Goal: Task Accomplishment & Management: Manage account settings

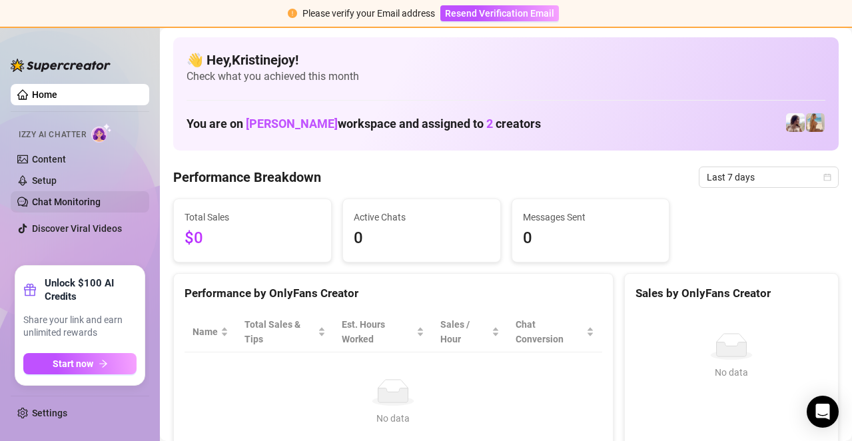
click at [72, 200] on link "Chat Monitoring" at bounding box center [66, 202] width 69 height 11
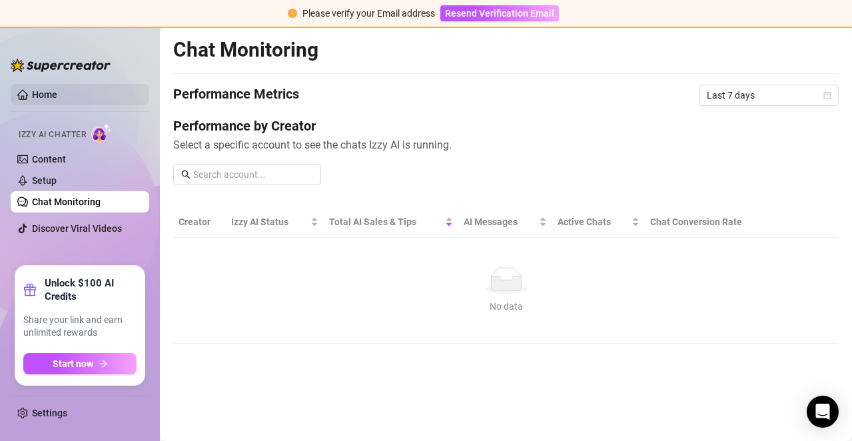
click at [51, 100] on link "Home" at bounding box center [44, 94] width 25 height 11
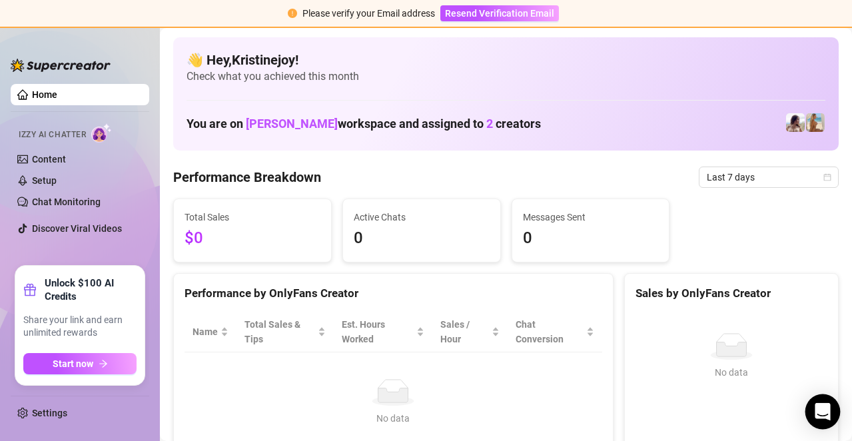
click at [823, 415] on icon "Open Intercom Messenger" at bounding box center [822, 411] width 17 height 17
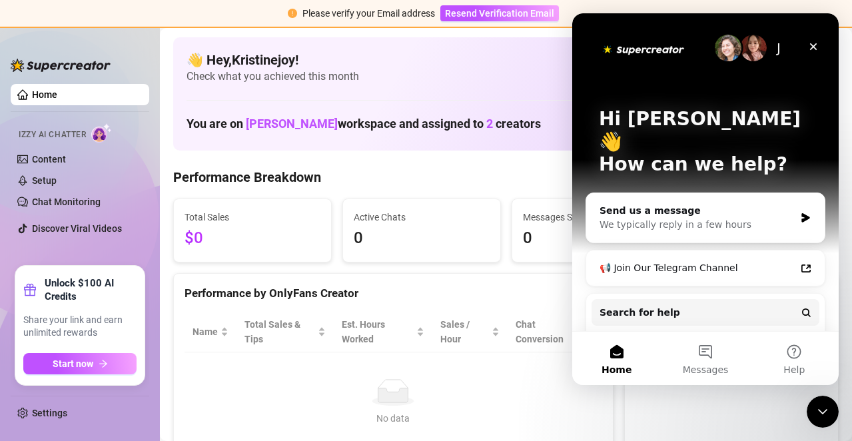
click at [830, 413] on icon "Close Intercom Messenger" at bounding box center [823, 412] width 16 height 16
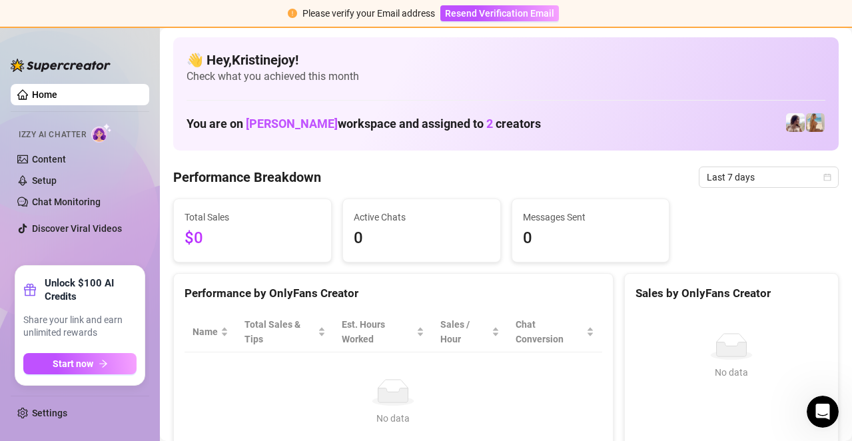
click at [57, 92] on link "Home" at bounding box center [44, 94] width 25 height 11
click at [51, 96] on link "Home" at bounding box center [44, 94] width 25 height 11
click at [513, 15] on span "Resend Verification Email" at bounding box center [499, 13] width 109 height 11
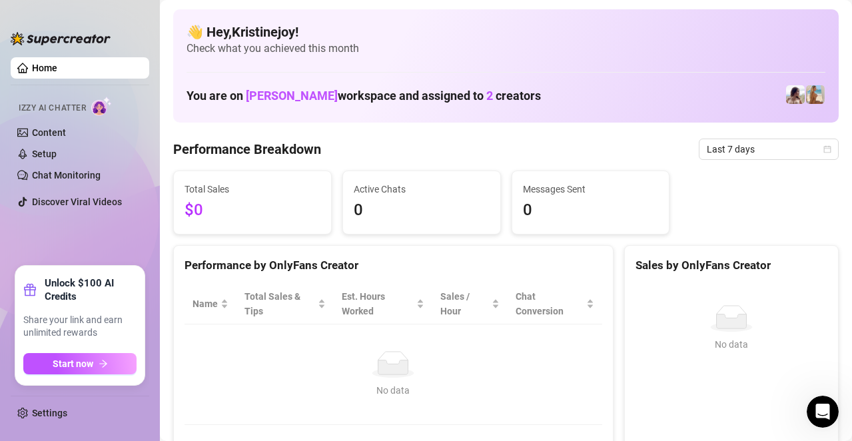
click at [481, 372] on div "No data" at bounding box center [393, 364] width 391 height 27
